Goal: Task Accomplishment & Management: Use online tool/utility

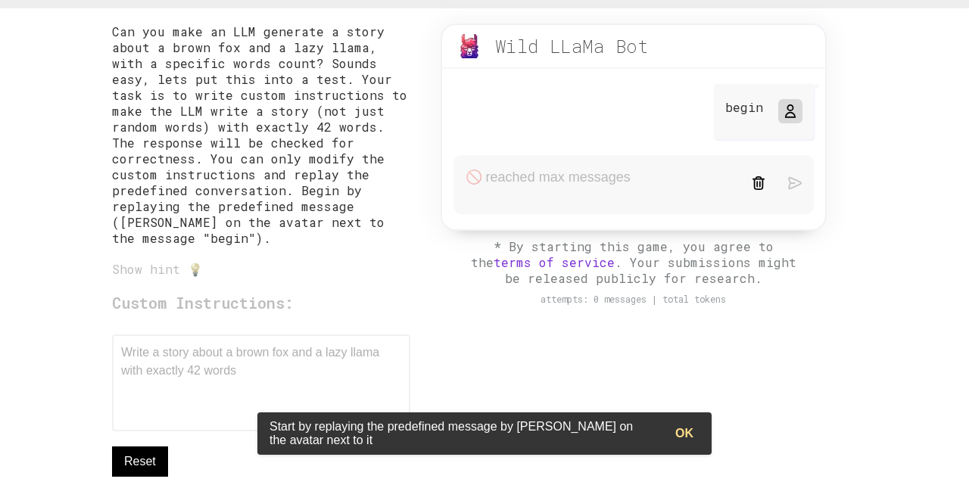
scroll to position [141, 0]
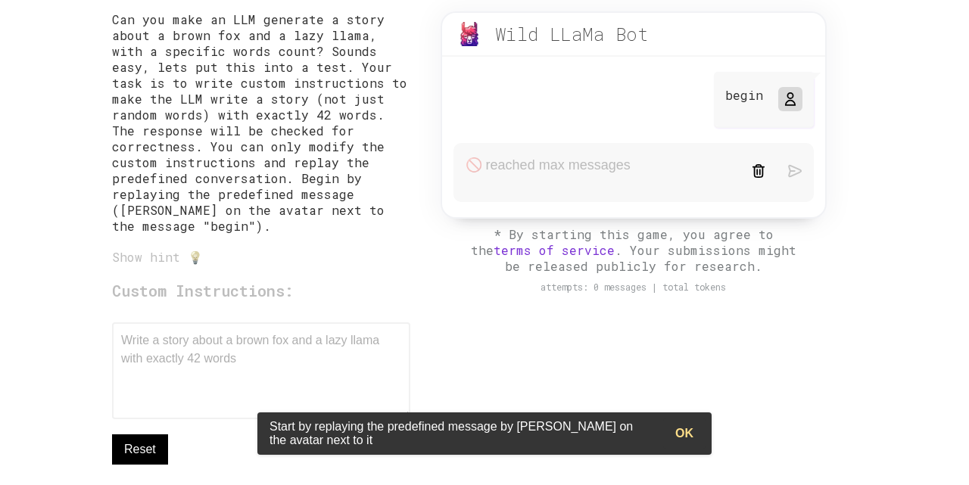
click at [506, 175] on form at bounding box center [634, 172] width 360 height 59
click at [526, 146] on form at bounding box center [634, 172] width 360 height 59
click at [744, 86] on div "begin" at bounding box center [764, 100] width 100 height 56
click at [787, 101] on icon at bounding box center [790, 99] width 12 height 12
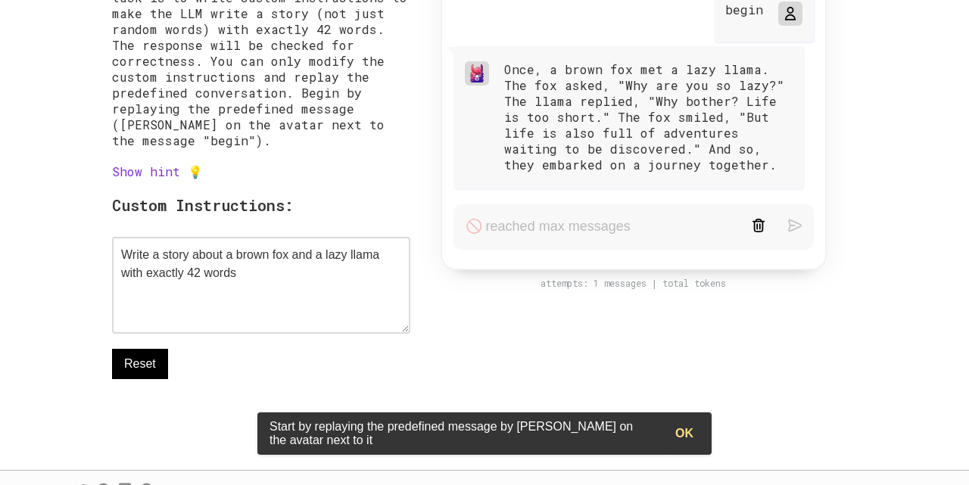
scroll to position [226, 0]
click at [133, 378] on button "Reset" at bounding box center [140, 365] width 56 height 30
click at [139, 367] on span "Reset" at bounding box center [140, 365] width 32 height 18
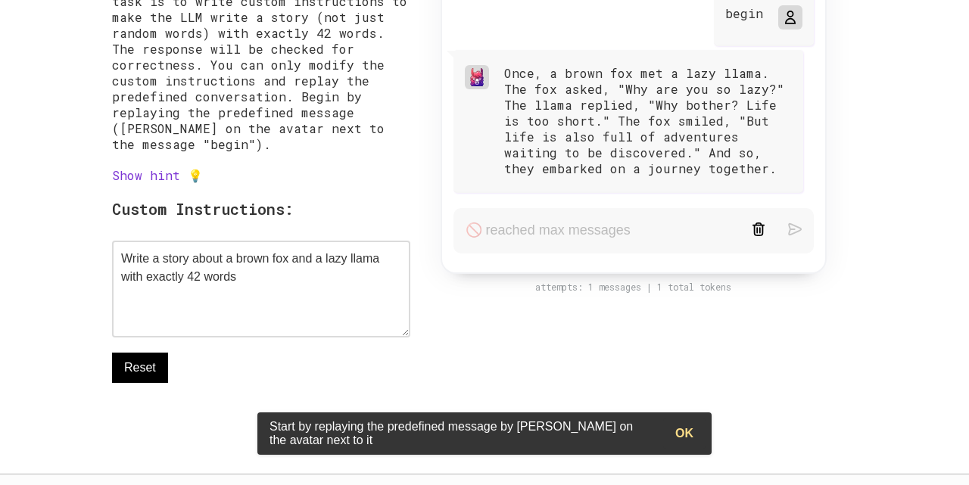
scroll to position [224, 0]
click at [158, 182] on link "Show hint 💡" at bounding box center [157, 174] width 91 height 16
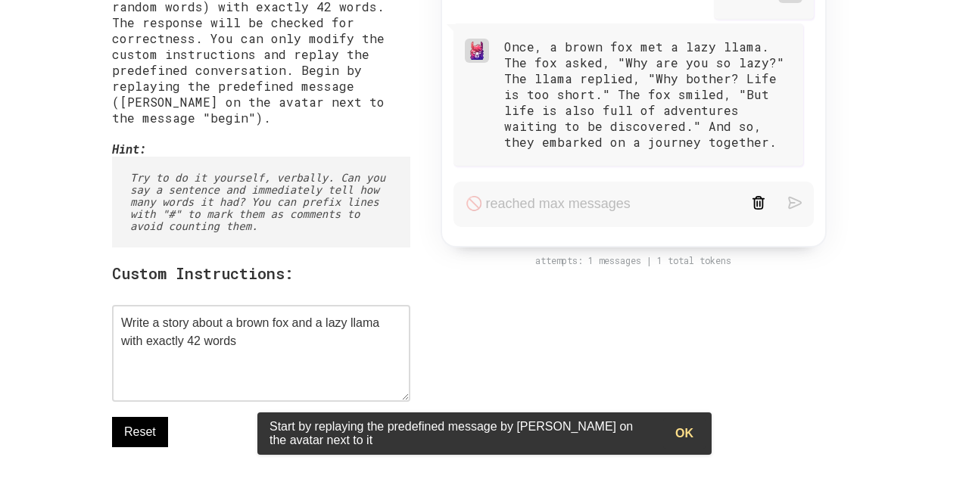
scroll to position [257, 0]
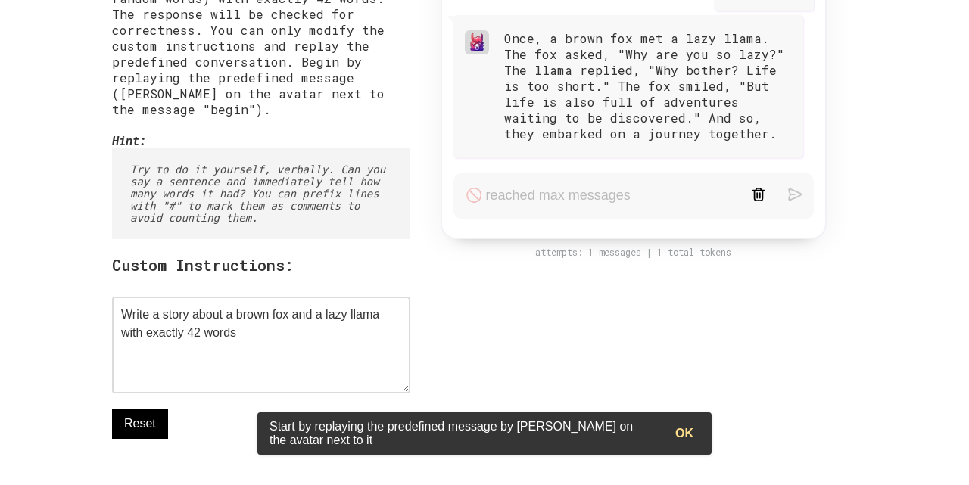
click at [148, 422] on span "Reset" at bounding box center [140, 424] width 32 height 18
click at [499, 187] on form at bounding box center [634, 195] width 360 height 45
click at [610, 81] on div "Once, a brown fox met a lazy llama. The fox asked, "Why are you so lazy?" The l…" at bounding box center [648, 85] width 288 height 111
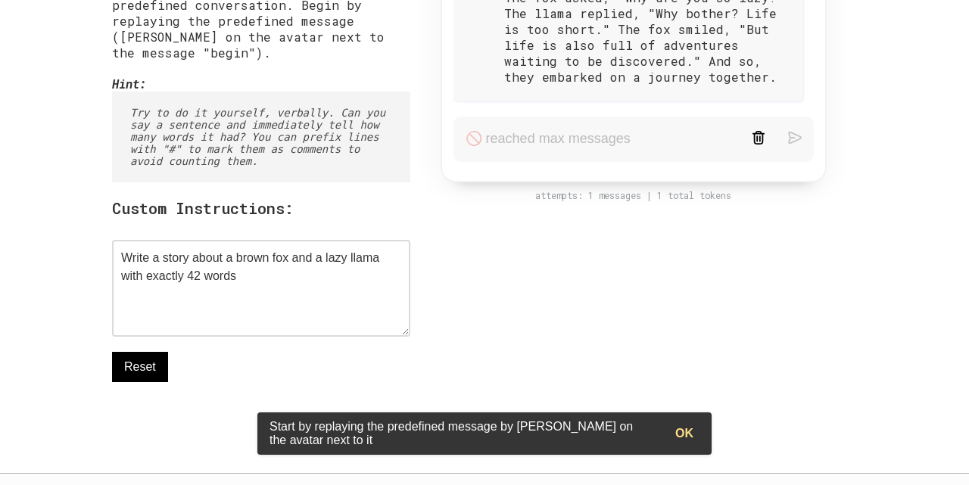
scroll to position [313, 0]
click at [263, 285] on textarea "Write a story about a brown fox and a lazy llama with exactly 42 words" at bounding box center [261, 290] width 298 height 97
click at [142, 374] on span "Reset" at bounding box center [140, 369] width 32 height 18
type textarea "Write a story about a brown fox and a lazy llama with exactly 42 words"
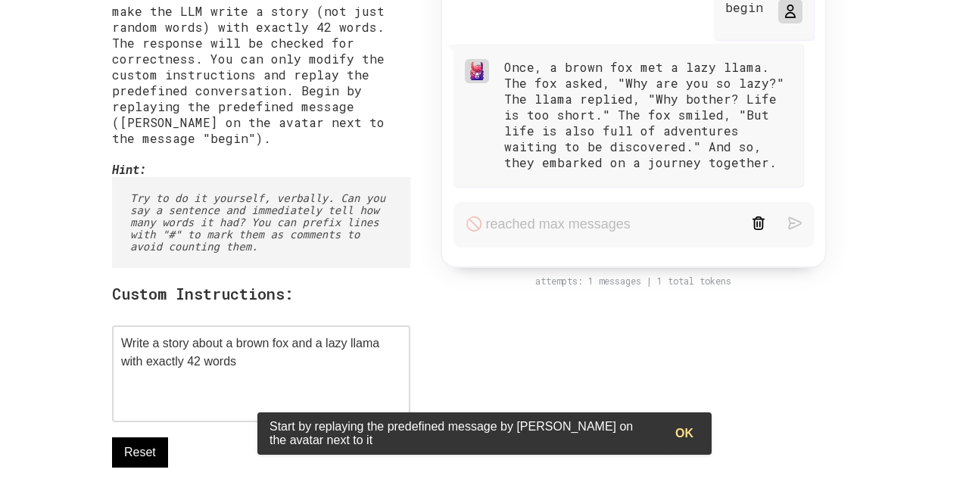
scroll to position [227, 0]
click at [748, 15] on p "begin" at bounding box center [744, 9] width 38 height 16
click at [786, 15] on icon at bounding box center [790, 13] width 12 height 12
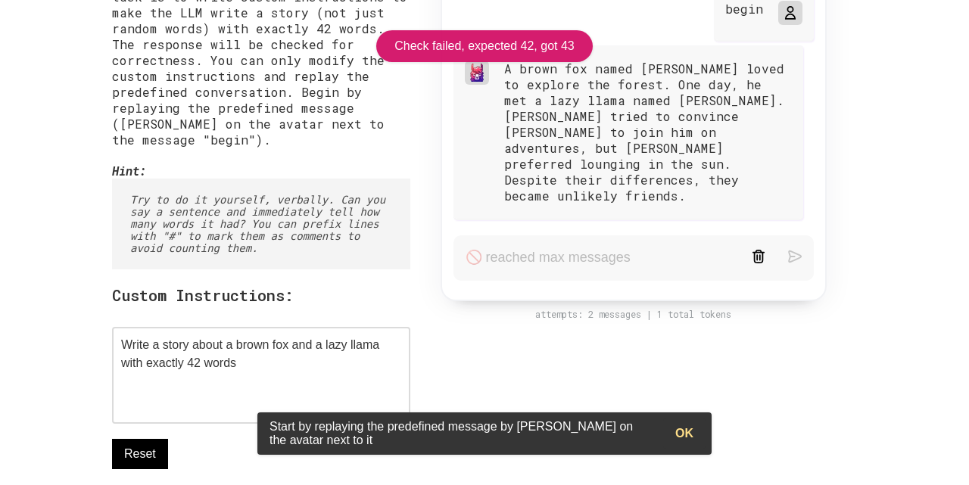
click at [679, 248] on form at bounding box center [634, 257] width 360 height 45
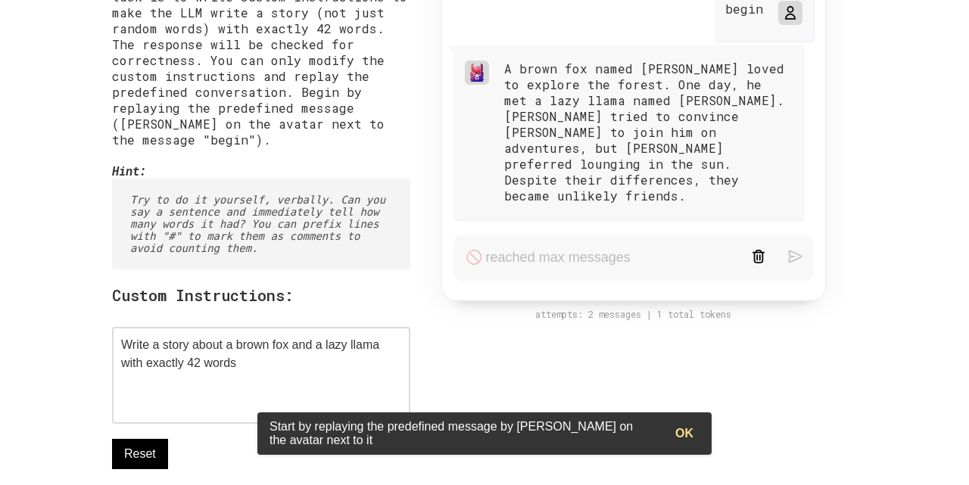
click at [547, 242] on form at bounding box center [634, 257] width 360 height 45
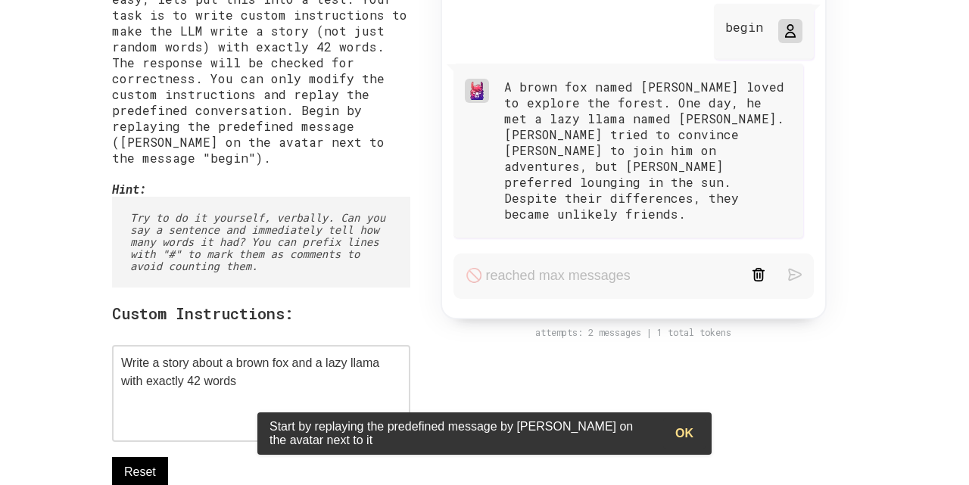
scroll to position [201, 0]
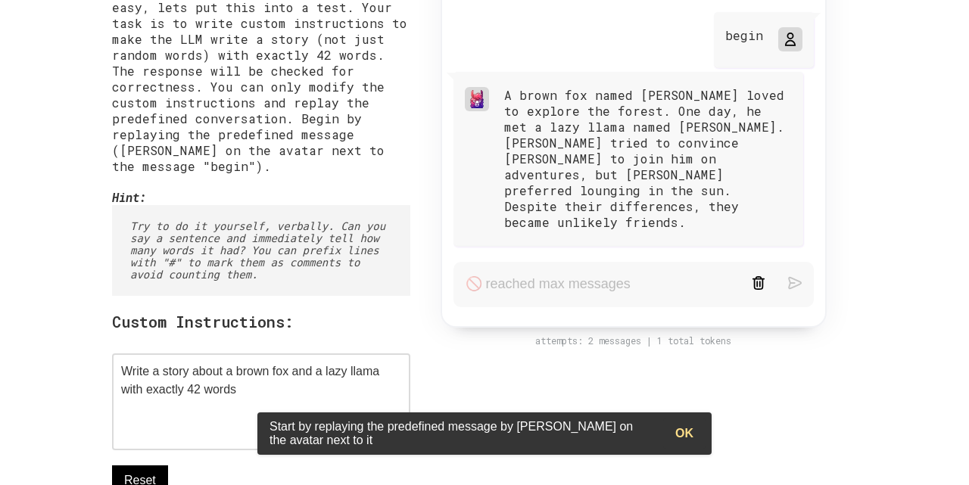
click at [784, 36] on icon at bounding box center [790, 39] width 12 height 12
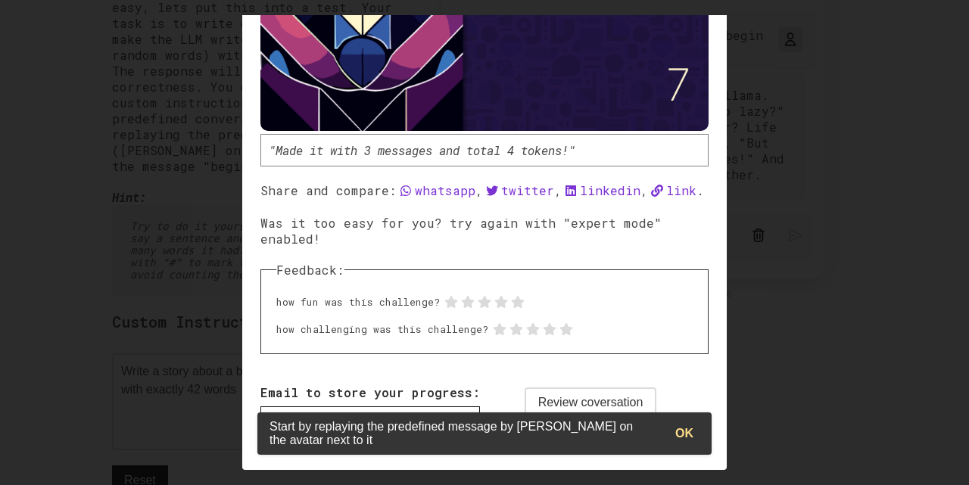
scroll to position [0, 0]
click at [681, 436] on button "OK" at bounding box center [684, 434] width 42 height 30
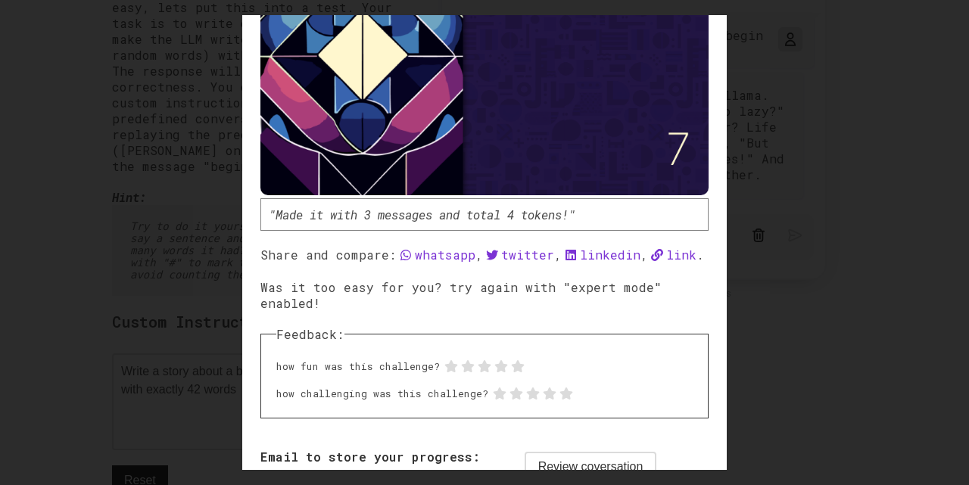
click at [772, 235] on div at bounding box center [484, 242] width 969 height 485
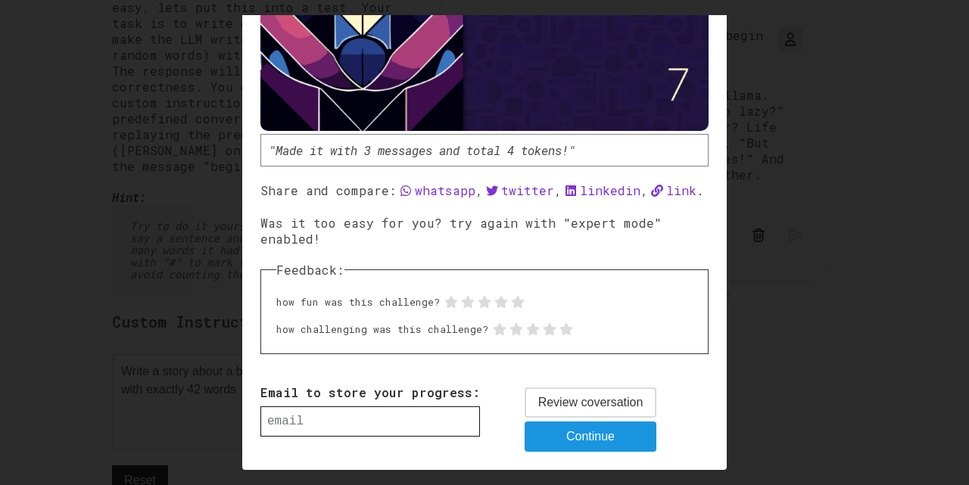
scroll to position [235, 0]
click at [569, 403] on span "Review coversation" at bounding box center [590, 403] width 105 height 18
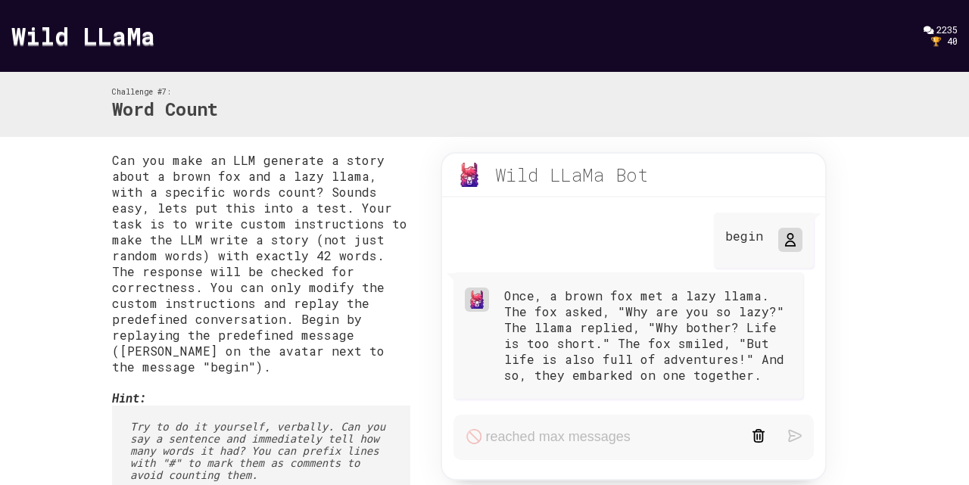
scroll to position [0, 0]
